Goal: Information Seeking & Learning: Learn about a topic

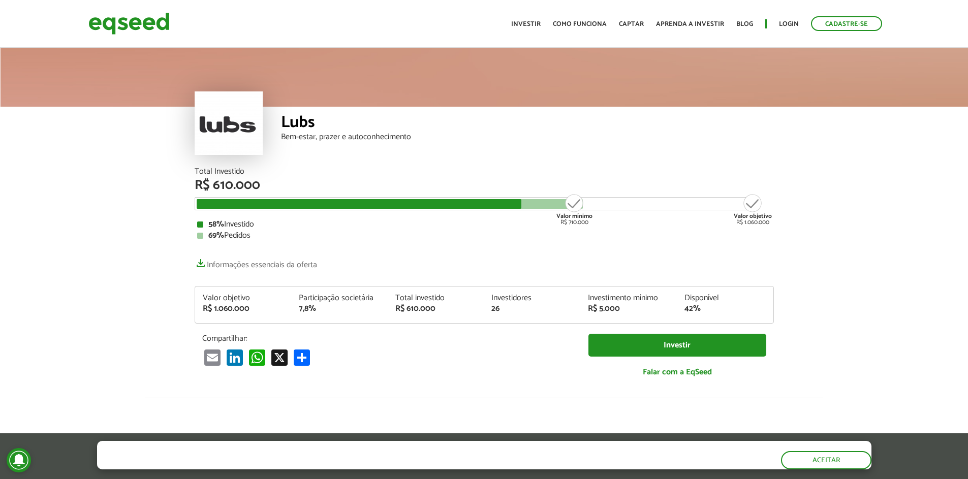
scroll to position [1286, 0]
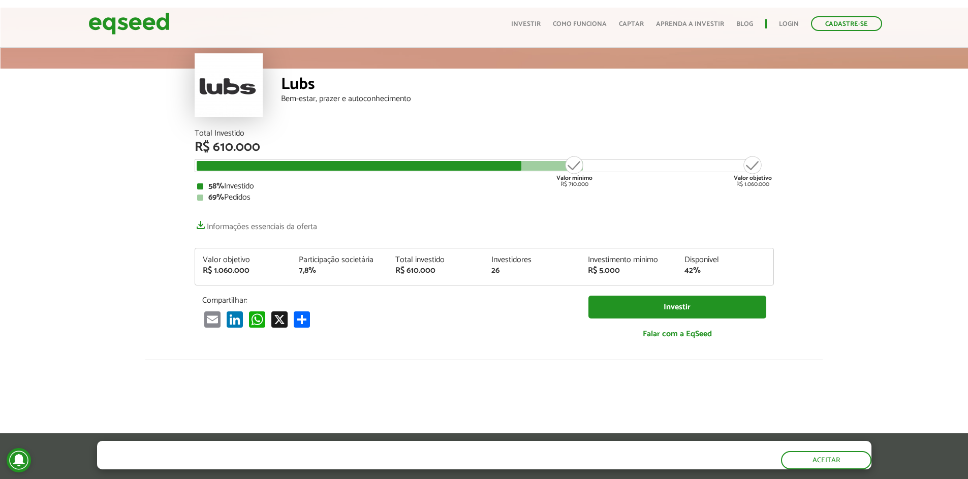
scroll to position [39, 0]
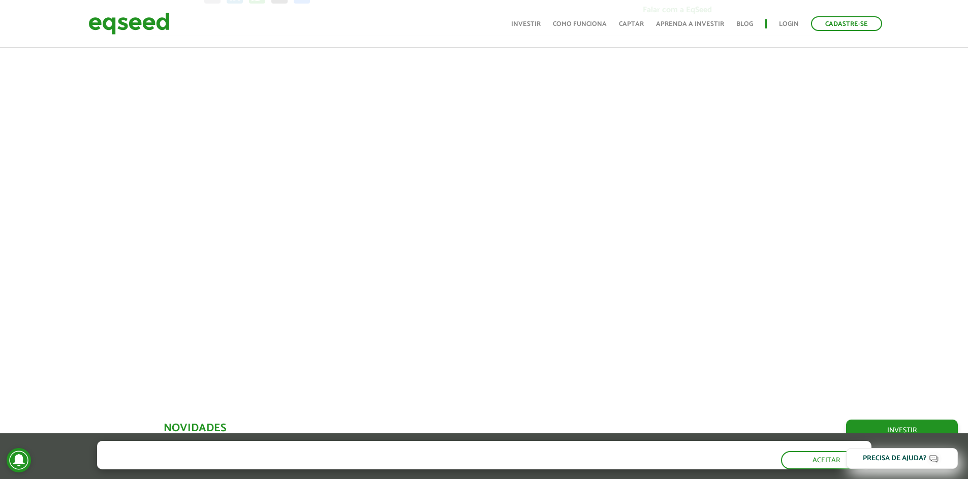
scroll to position [11, 0]
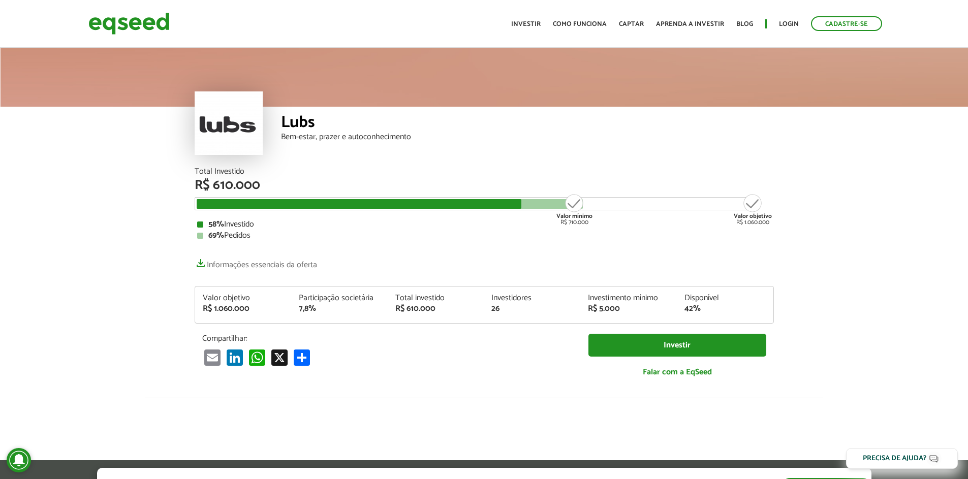
scroll to position [1284, 0]
